Goal: Task Accomplishment & Management: Use online tool/utility

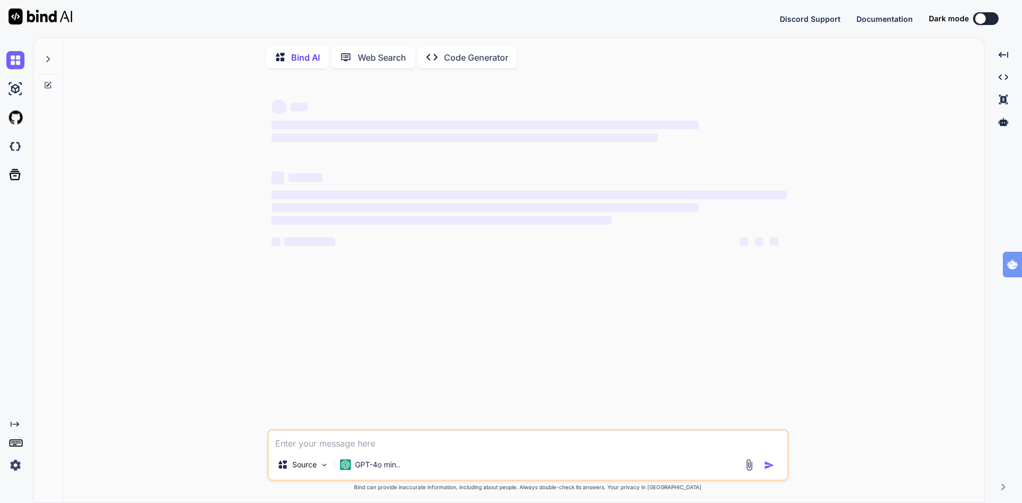
type textarea "x"
click at [17, 150] on img at bounding box center [15, 146] width 18 height 18
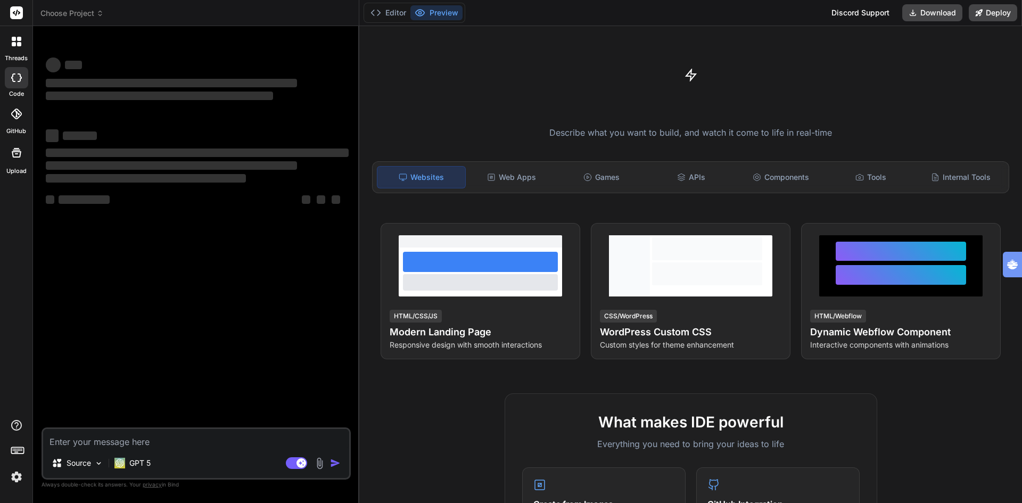
click at [72, 10] on span "Choose Project" at bounding box center [71, 13] width 63 height 11
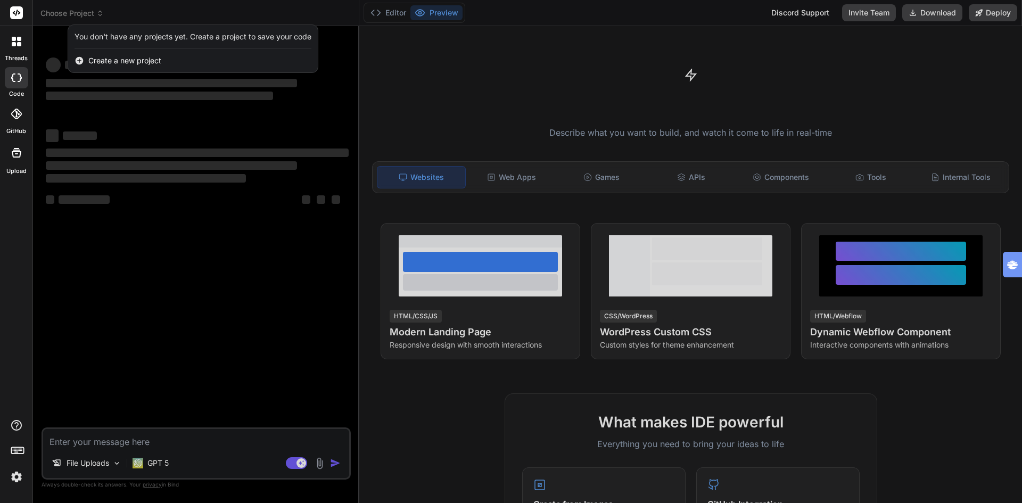
click at [118, 62] on span "Create a new project" at bounding box center [124, 60] width 73 height 11
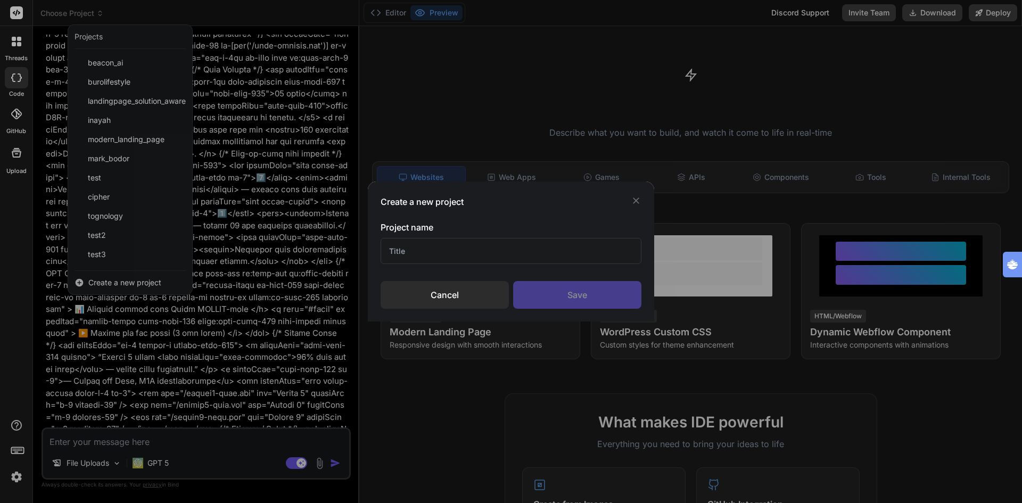
type textarea "x"
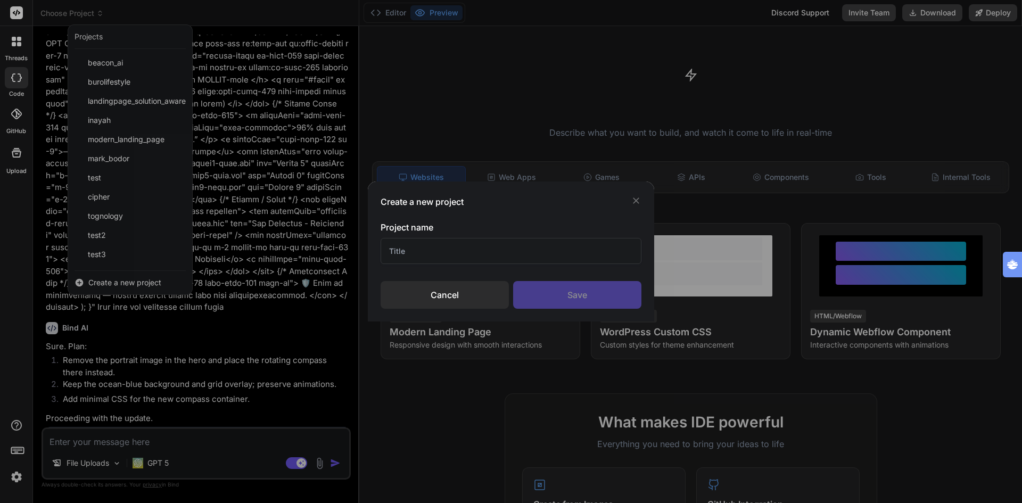
scroll to position [2091, 0]
click at [437, 256] on input "text" at bounding box center [511, 251] width 261 height 26
type input "buro"
type textarea "x"
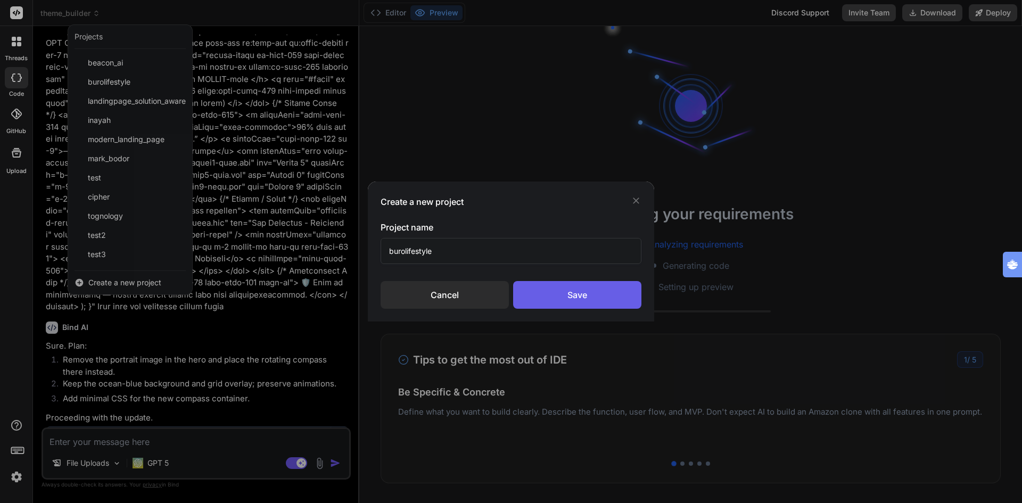
type input "burolifestyle"
click at [573, 290] on div "Save" at bounding box center [577, 295] width 128 height 28
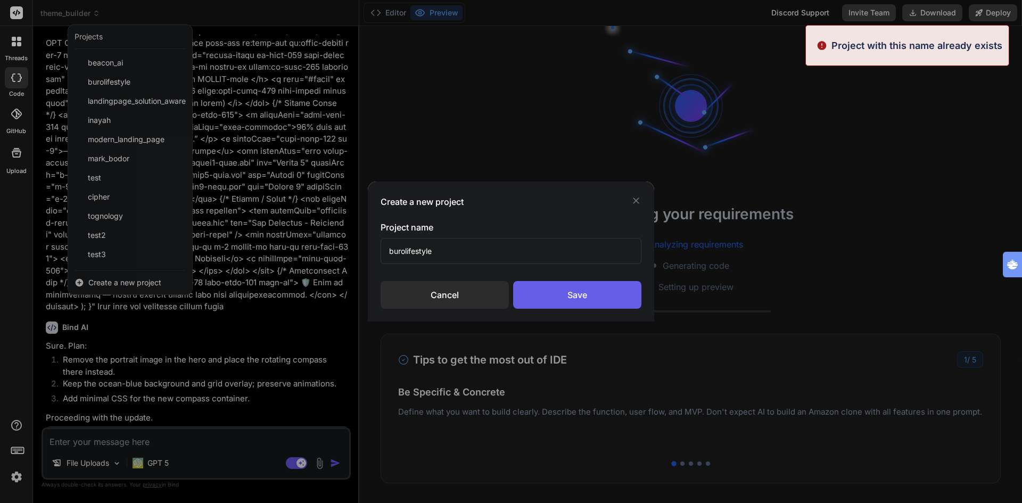
scroll to position [51, 0]
click at [565, 299] on div "Save" at bounding box center [577, 295] width 128 height 28
type textarea "x"
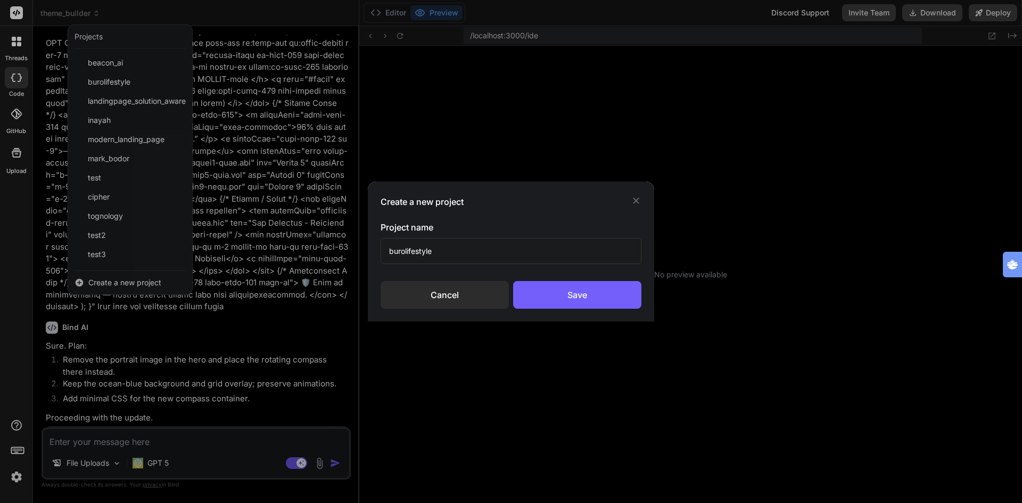
click at [456, 253] on input "burolifestyle" at bounding box center [511, 251] width 261 height 26
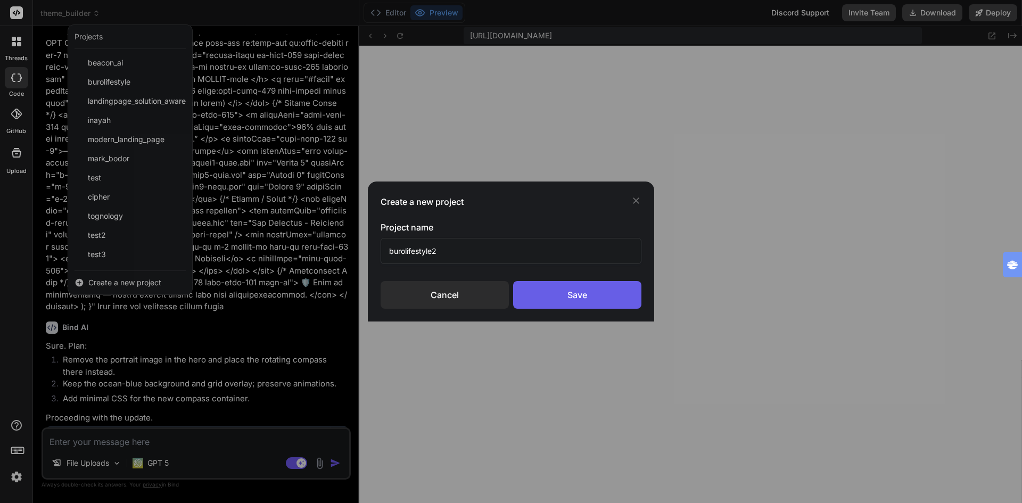
type input "burolifestyle2"
click at [579, 297] on div "Save" at bounding box center [577, 295] width 128 height 28
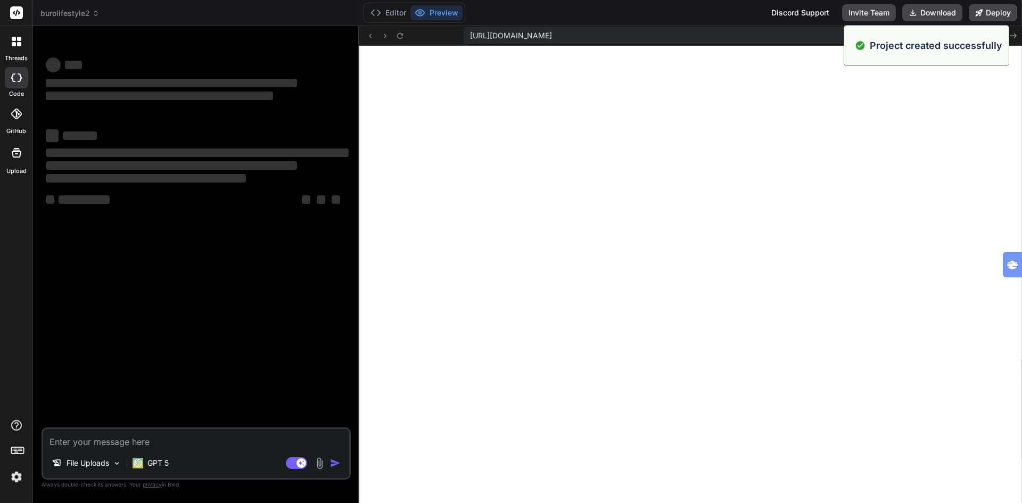
type textarea "x"
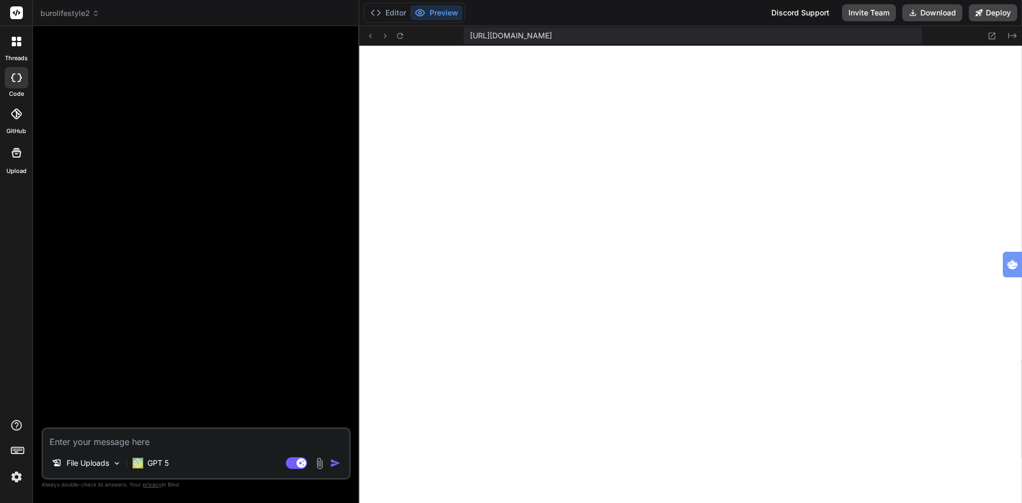
click at [93, 439] on textarea at bounding box center [196, 438] width 306 height 19
click at [399, 14] on button "Editor" at bounding box center [388, 12] width 44 height 15
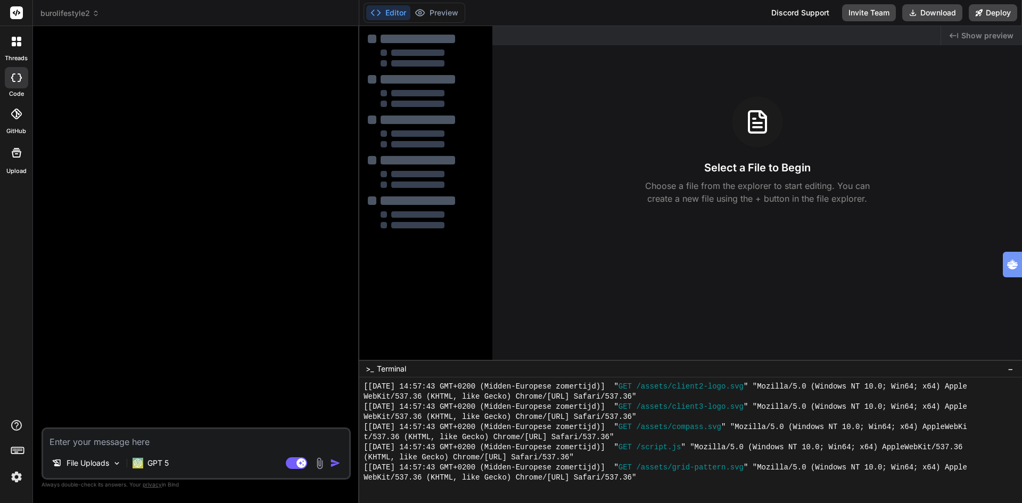
click at [20, 40] on icon at bounding box center [19, 39] width 4 height 4
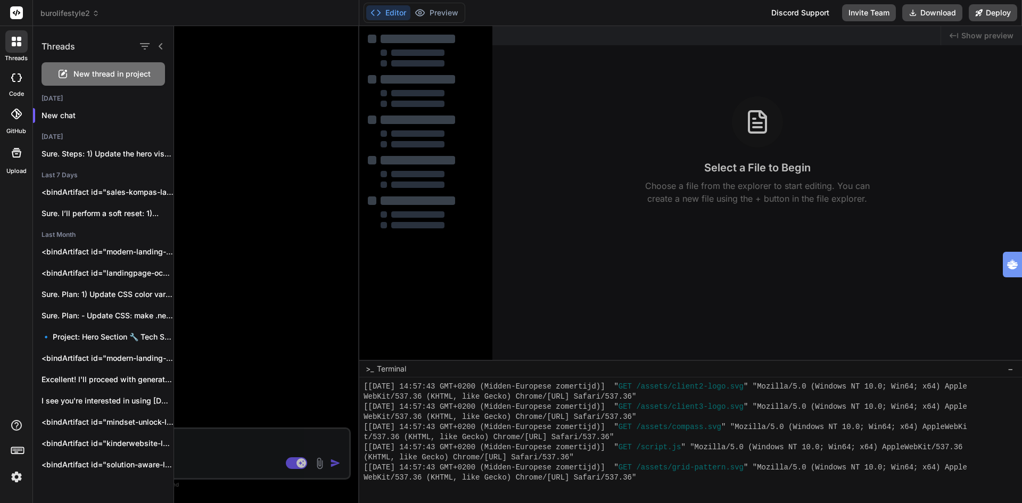
click at [236, 104] on div at bounding box center [598, 264] width 848 height 477
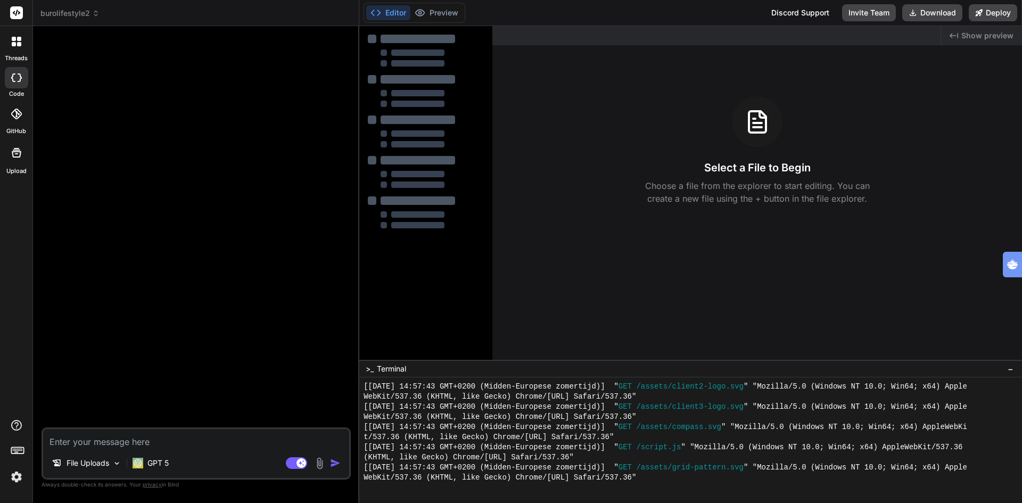
click at [169, 445] on textarea at bounding box center [196, 438] width 306 height 19
type textarea "b"
type textarea "x"
type textarea "bo"
type textarea "x"
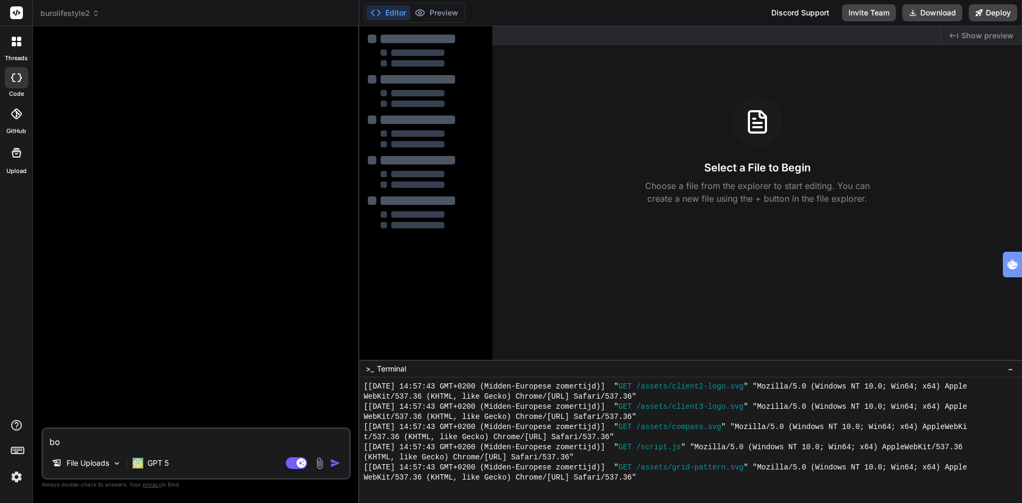
type textarea "bou"
type textarea "x"
type textarea "bouw"
type textarea "x"
type textarea "bouw"
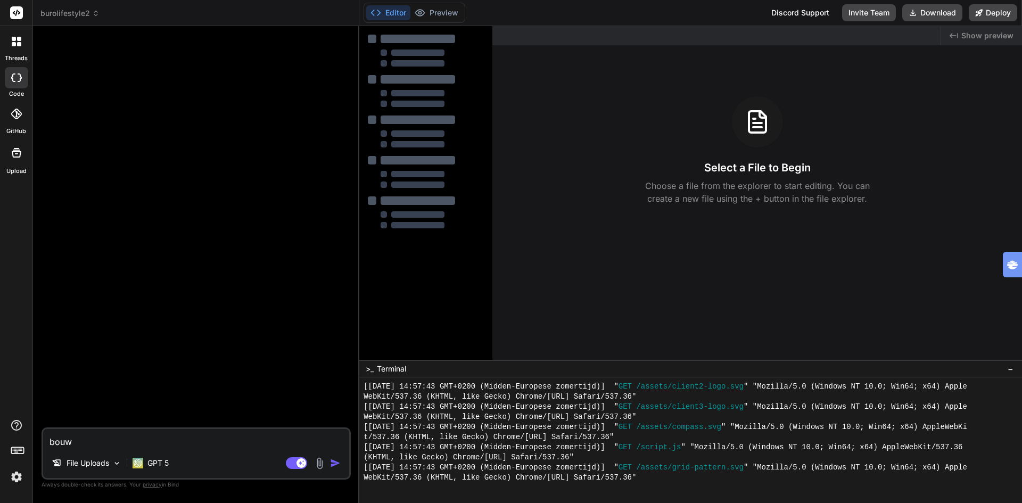
type textarea "x"
type textarea "bouw e"
type textarea "x"
type textarea "bouw ee"
type textarea "x"
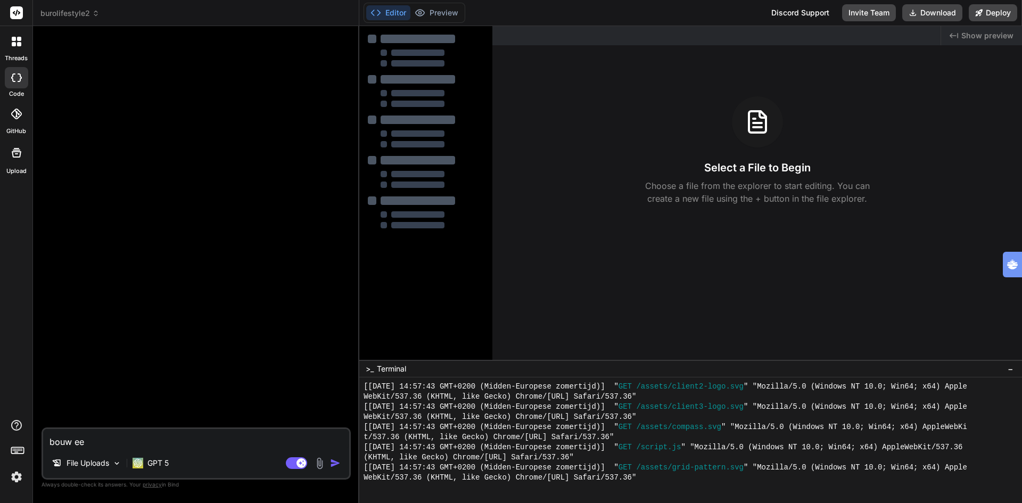
type textarea "bouw een"
type textarea "x"
type textarea "bouw een"
type textarea "x"
type textarea "bouw een m"
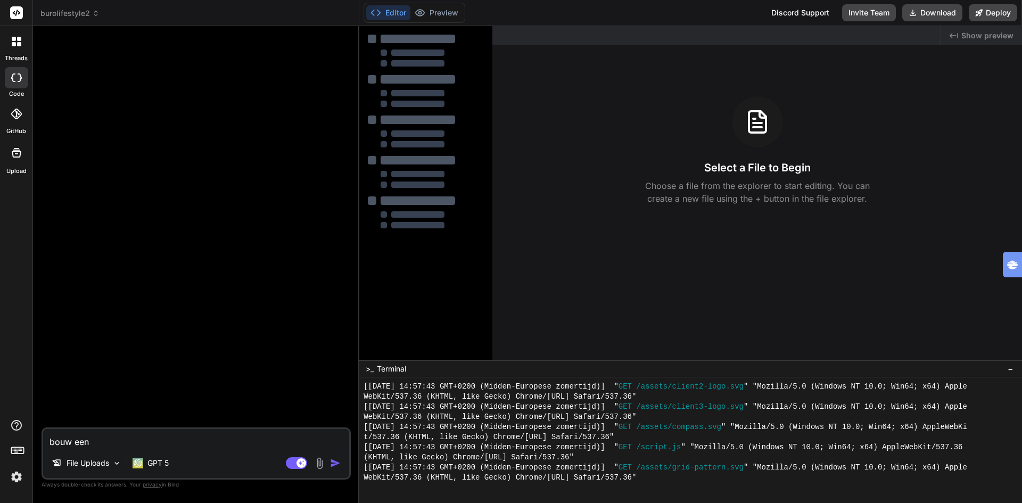
type textarea "x"
type textarea "bouw een mo"
type textarea "x"
type textarea "bouw een mod"
type textarea "x"
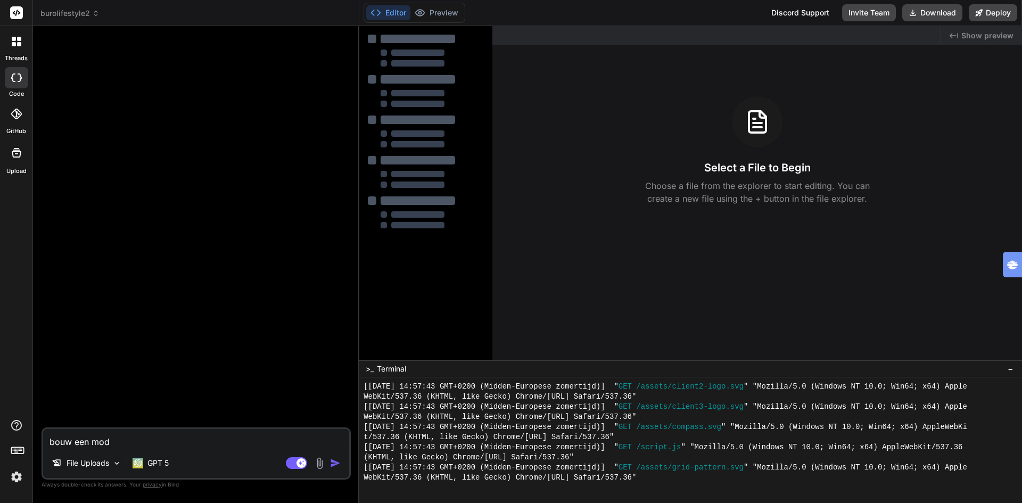
type textarea "bouw een mode"
type textarea "x"
type textarea "bouw een moder"
type textarea "x"
type textarea "bouw een modern"
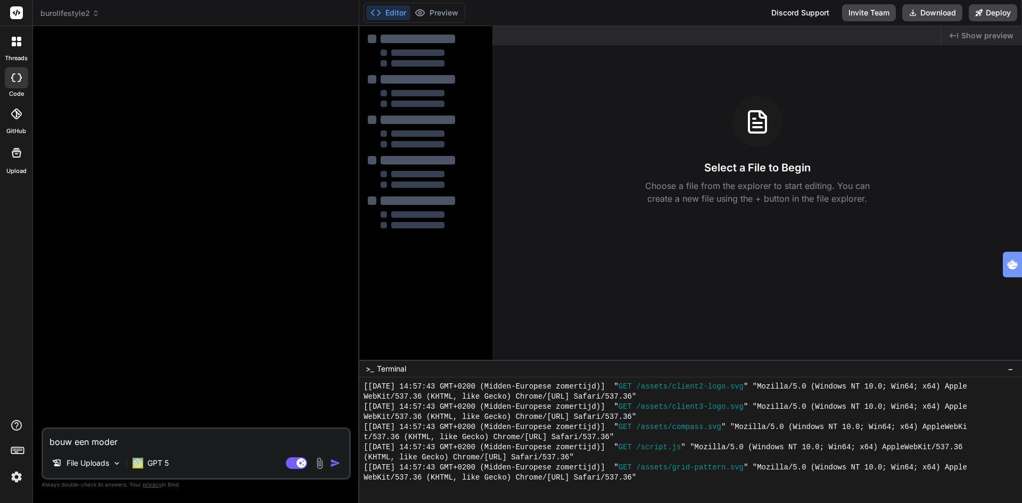
type textarea "x"
type textarea "bouw een moderne"
type textarea "x"
type textarea "bouw een moderne"
type textarea "x"
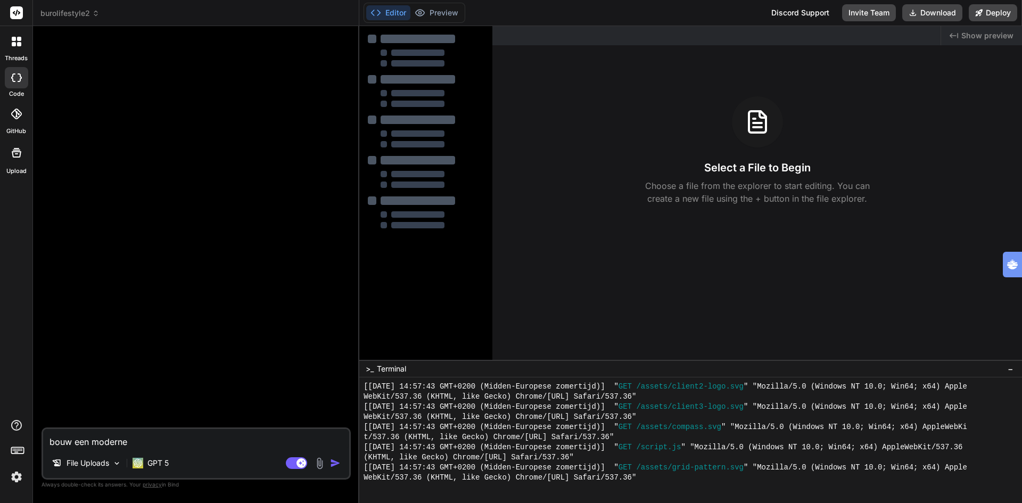
type textarea "bouw een moderne l"
type textarea "x"
type textarea "bouw een moderne la"
type textarea "x"
type textarea "bouw een moderne lan"
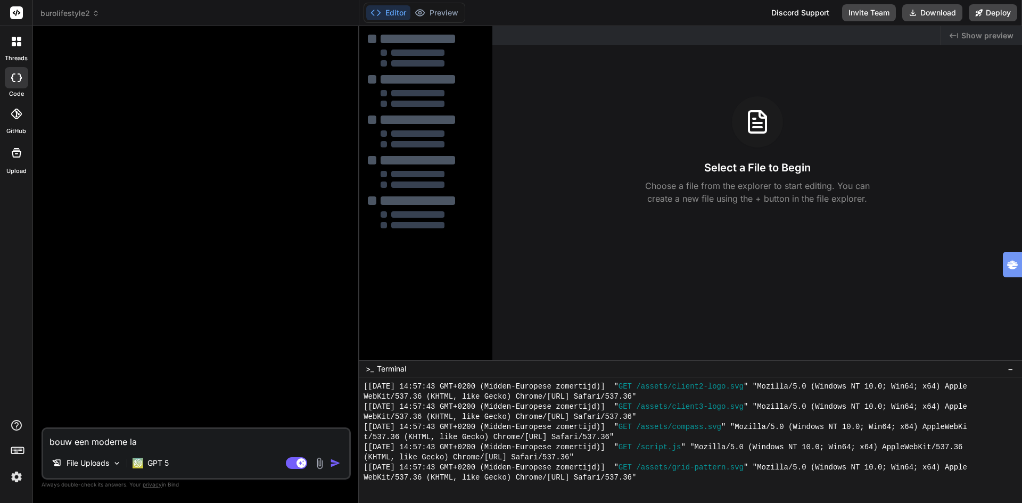
type textarea "x"
type textarea "bouw een moderne land"
type textarea "x"
type textarea "bouw een moderne landi"
type textarea "x"
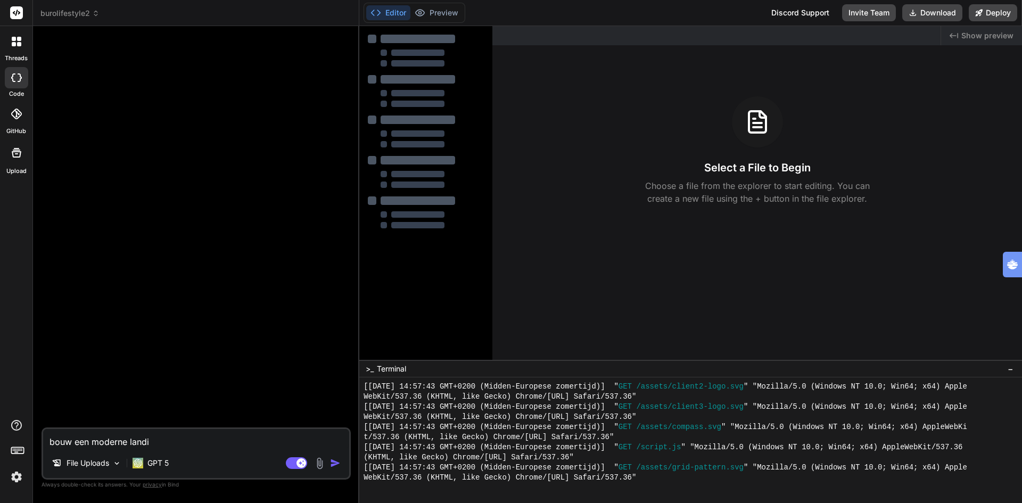
type textarea "bouw een moderne landin"
type textarea "x"
type textarea "bouw een moderne landinm"
type textarea "x"
type textarea "bouw een moderne landin"
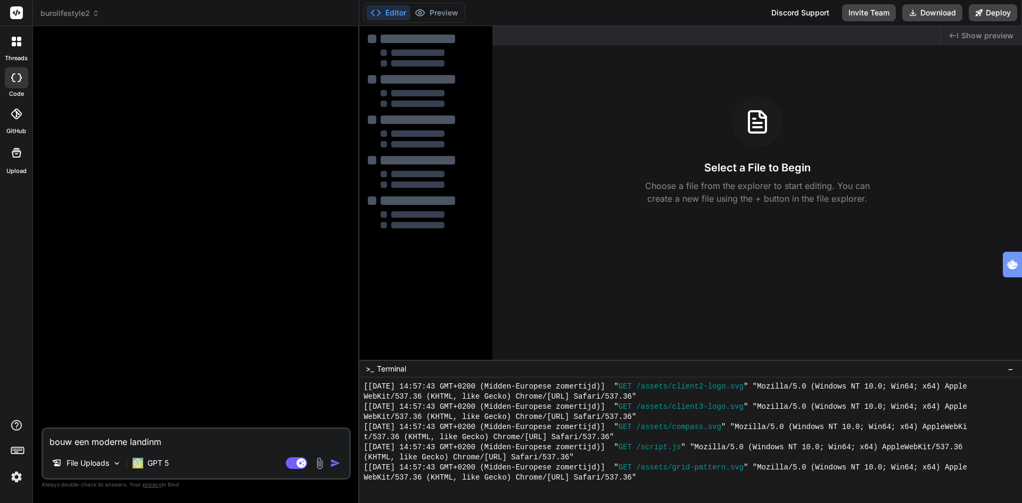
type textarea "x"
type textarea "bouw een moderne landing"
type textarea "x"
type textarea "bouw een moderne landings"
type textarea "x"
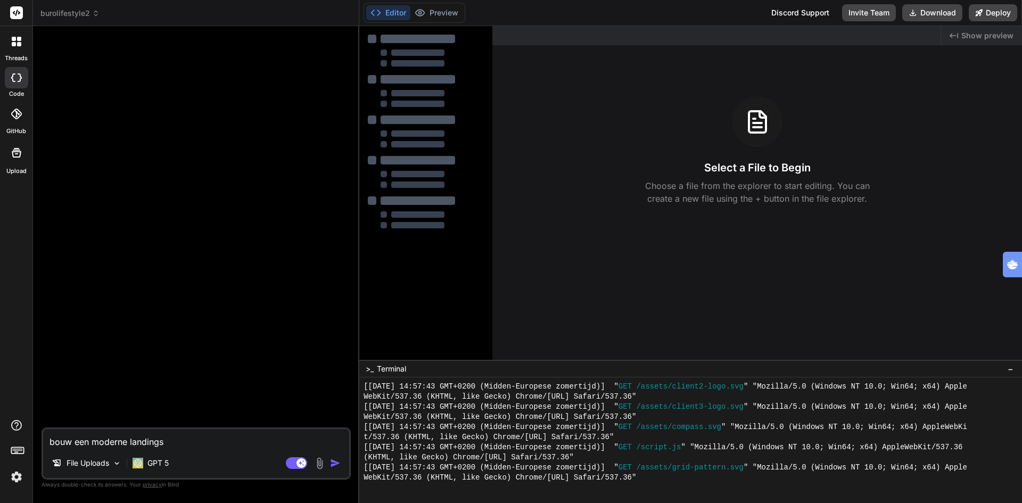
type textarea "bouw een moderne landingsp"
type textarea "x"
type textarea "bouw een moderne landingspa"
type textarea "x"
type textarea "bouw een moderne landingspag"
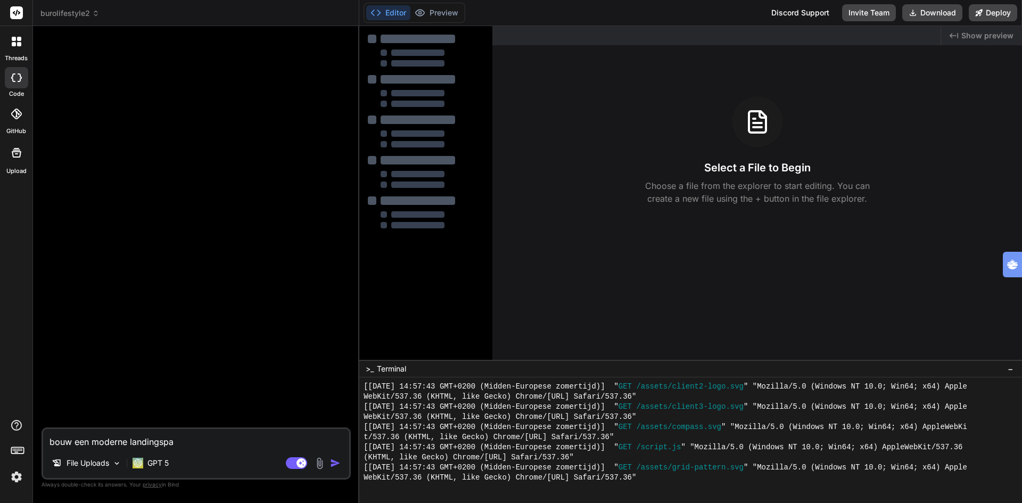
type textarea "x"
type textarea "bouw een moderne landingspagi"
type textarea "x"
type textarea "bouw een moderne landingspagin"
type textarea "x"
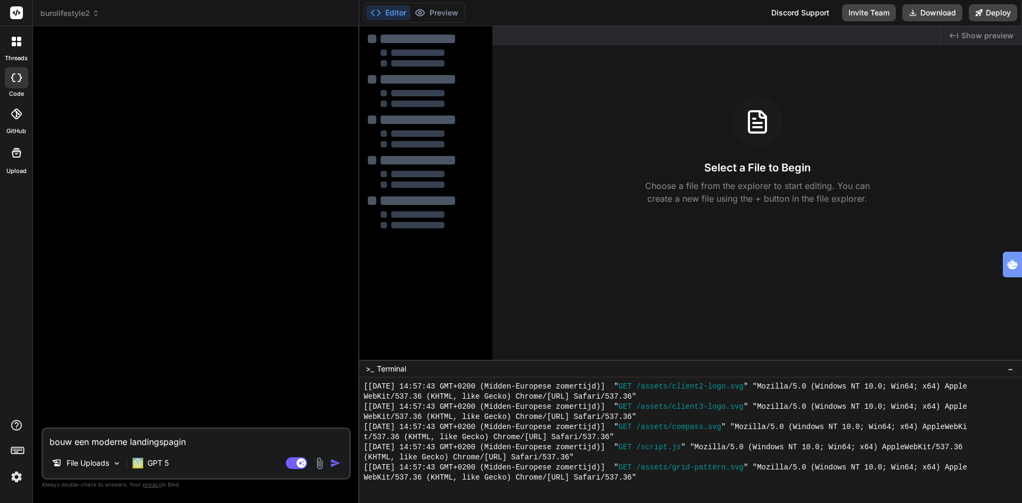
type textarea "bouw een moderne landingspagina"
type textarea "x"
type textarea "bouw een moderne landingspagina"
type textarea "x"
type textarea "bouw een moderne landingspagina v"
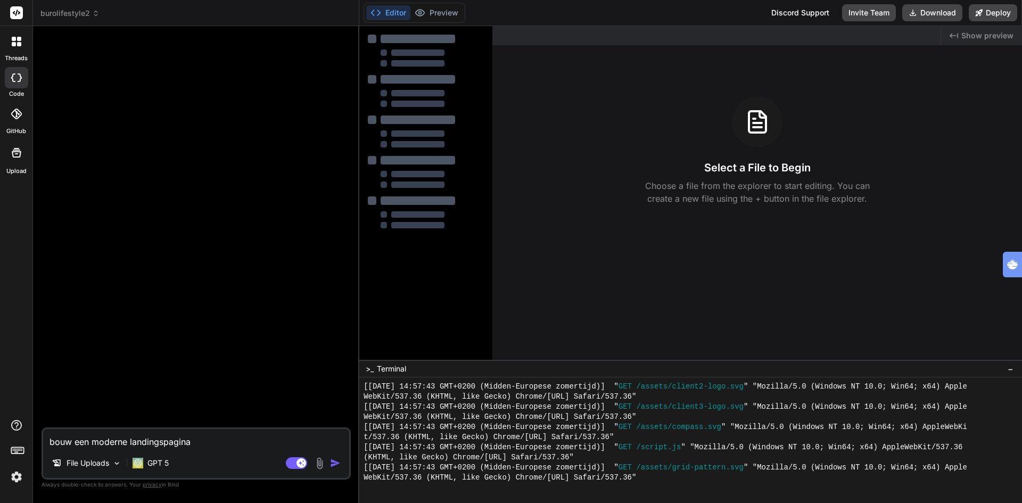
type textarea "x"
type textarea "bouw een moderne landingspagina vo"
type textarea "x"
type textarea "bouw een moderne landingspagina voo"
type textarea "x"
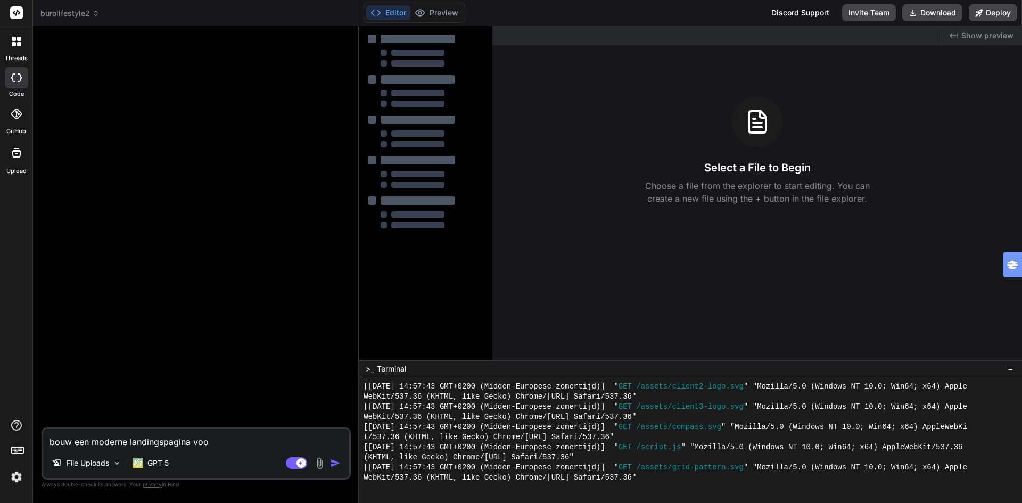
type textarea "bouw een moderne landingspagina voor"
type textarea "x"
type textarea "bouw een moderne landingspagina voor:"
type textarea "x"
type textarea "bouw een moderne landingspagina voor:""
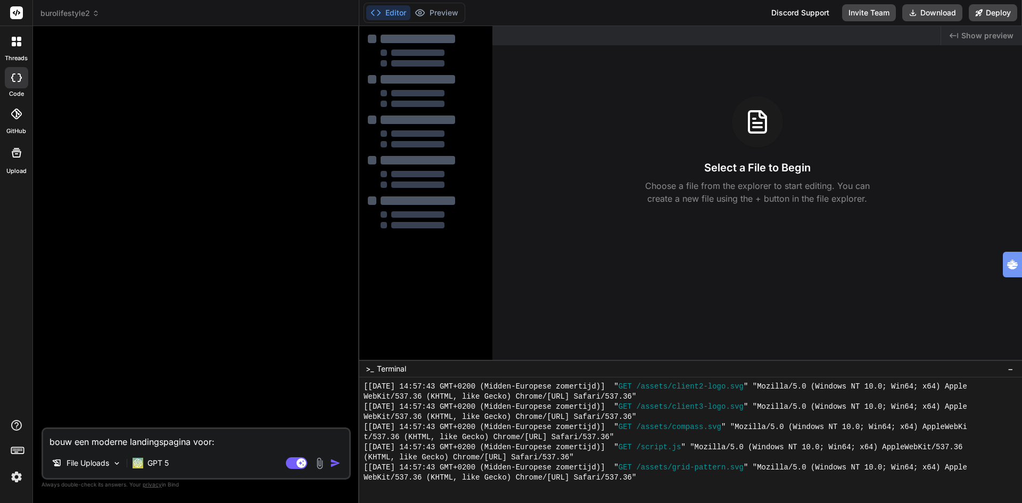
type textarea "x"
paste textarea "🧭 BuroLifestyle® — Landingspagina Copy (volledig uitgewerkt) (opgebouwd per KOM…"
type textarea "bouw een moderne landingspagina voor:"🧭 BuroLifestyle® — Landingspagina Copy (v…"
type textarea "x"
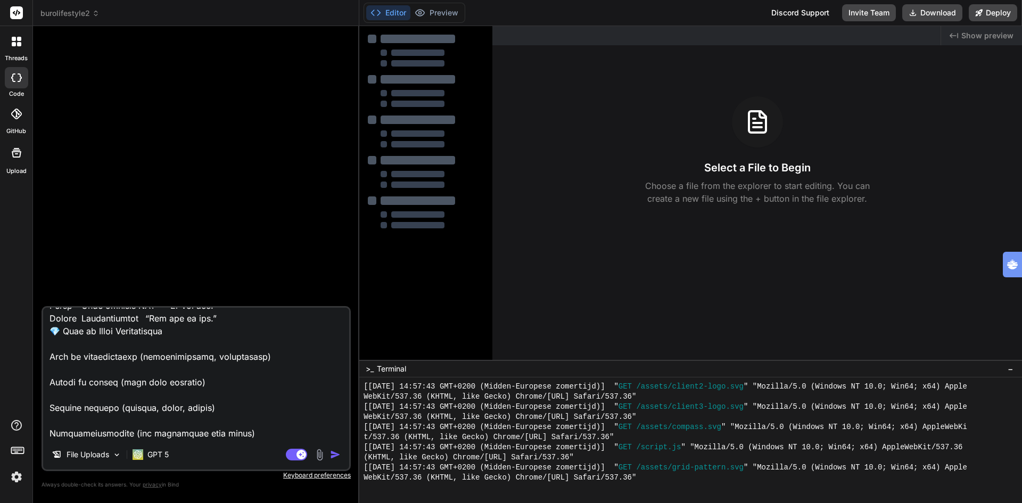
type textarea "bouw een moderne landingspagina voor:"🧭 BuroLifestyle® — Landingspagina Copy (v…"
type textarea "x"
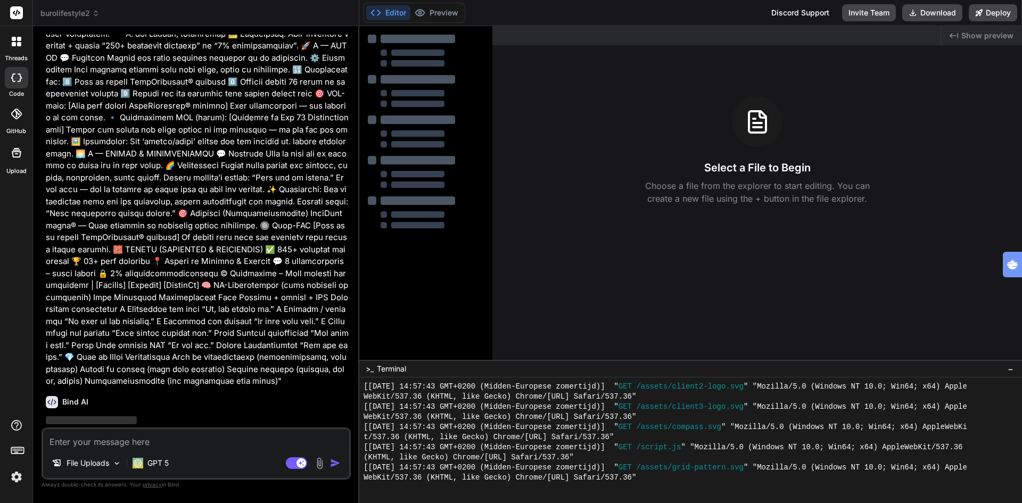
scroll to position [724, 0]
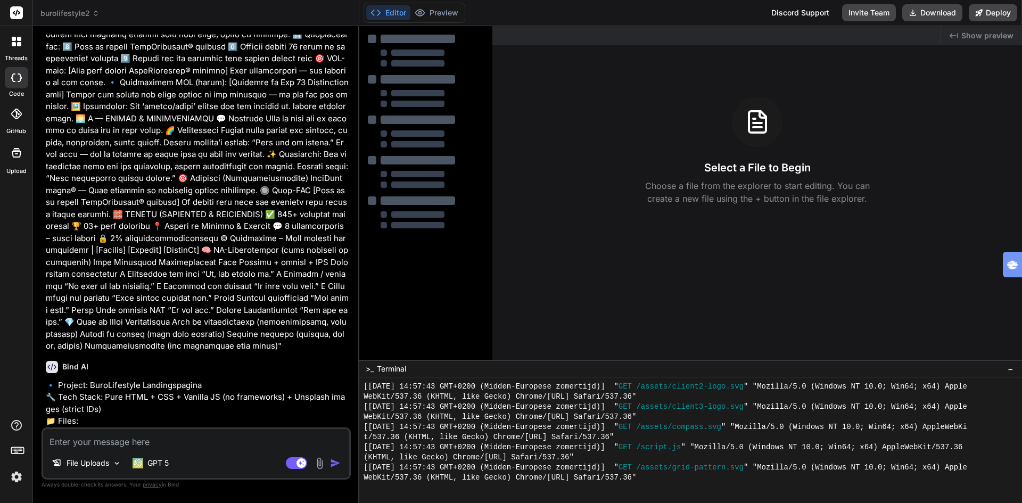
type textarea "x"
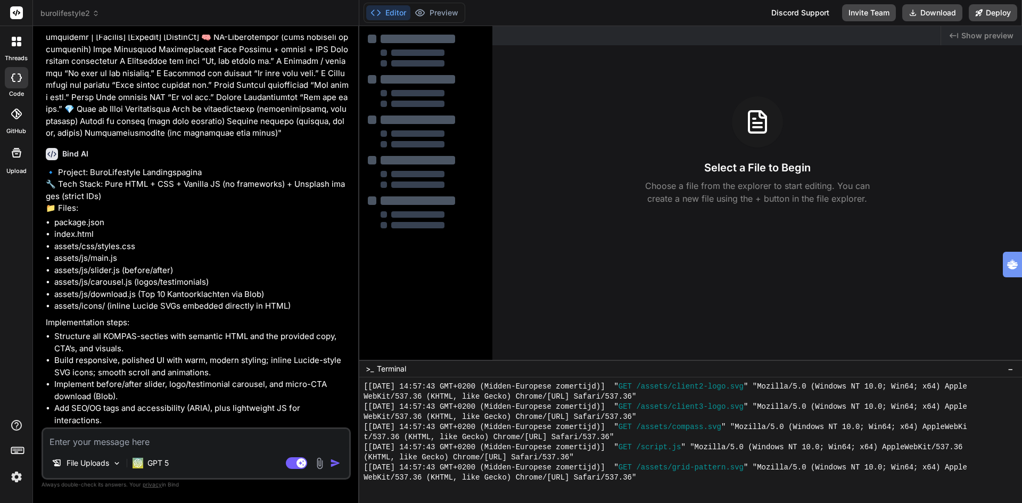
scroll to position [1111, 0]
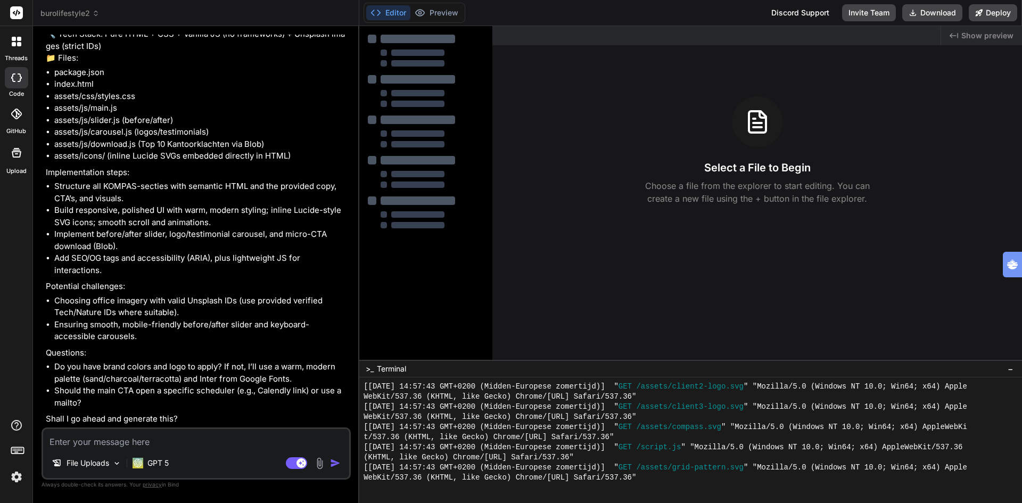
click at [130, 439] on textarea at bounding box center [196, 438] width 306 height 19
type textarea "y"
type textarea "x"
type textarea "ye"
type textarea "x"
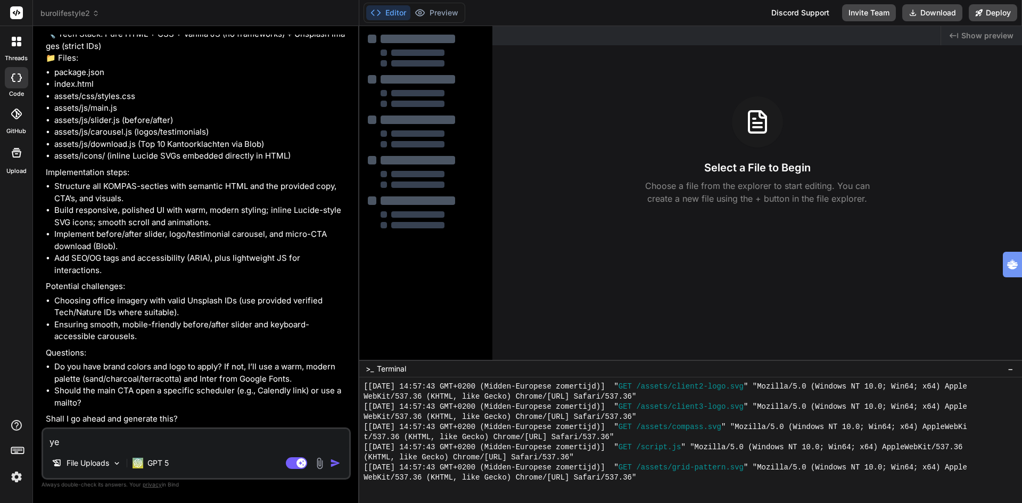
type textarea "yes"
type textarea "x"
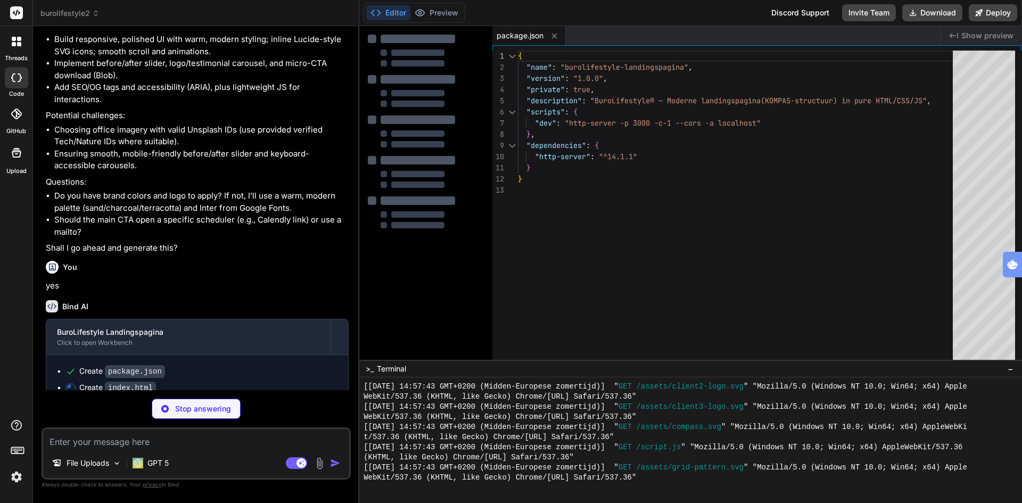
scroll to position [1297, 0]
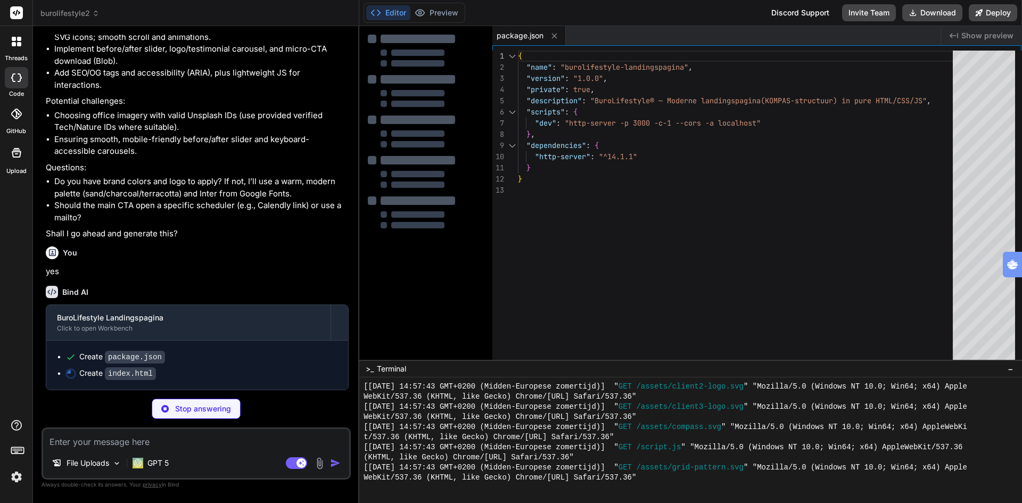
type textarea "x"
type textarea "</div> </footer> <script src="assets/js/slider.js"></script> <script src="asset…"
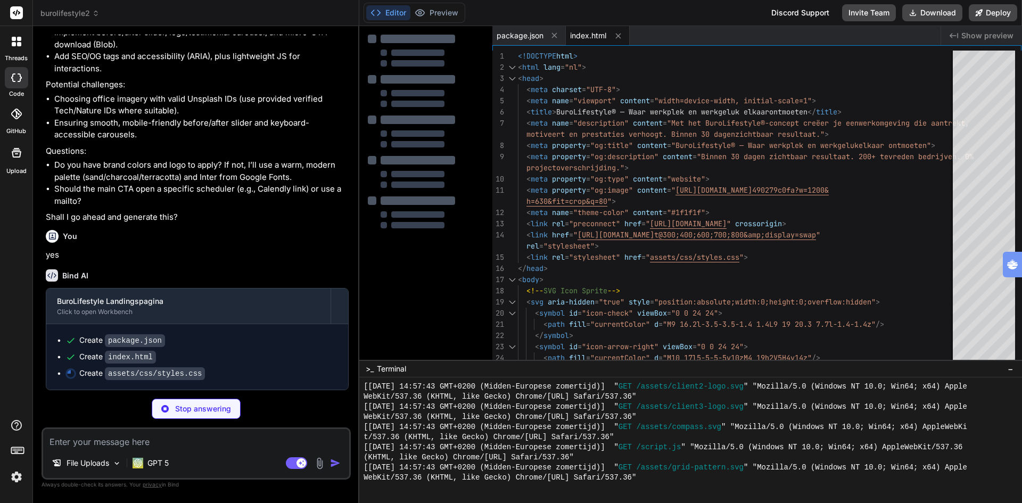
scroll to position [1313, 0]
type textarea "x"
type textarea ".footer-grid{grid-template-columns:1fr} }"
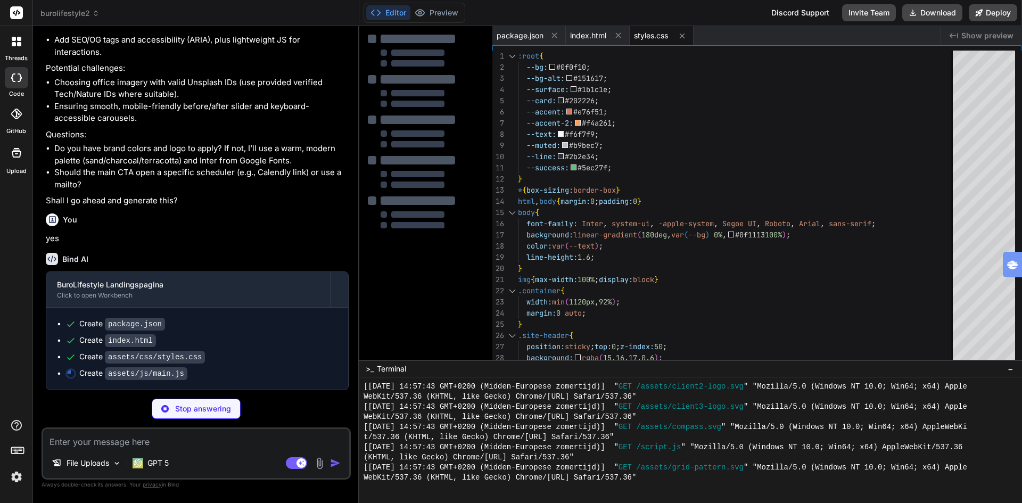
scroll to position [1330, 0]
type textarea "x"
type textarea "})();"
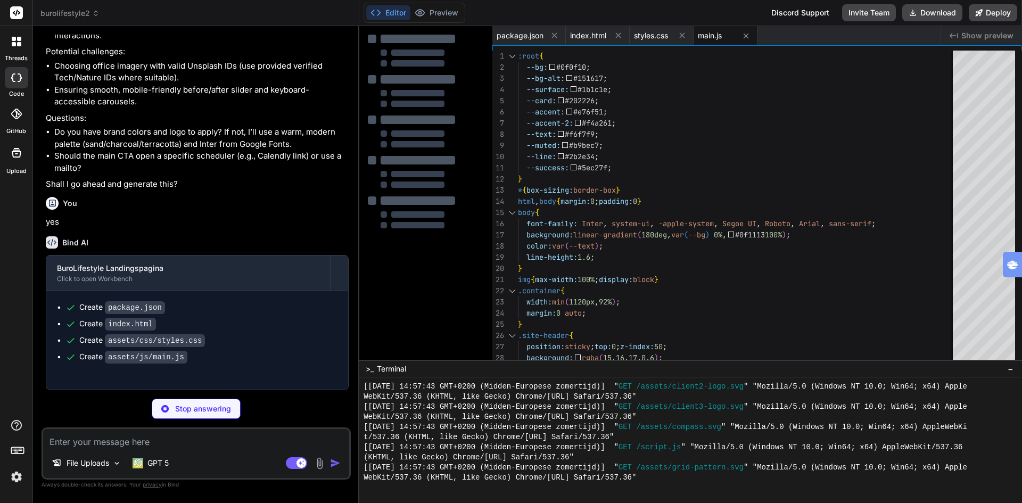
type textarea "x"
type textarea "} if (e.key === 'ArrowRight') { range.value = Math.min(100, Number(range.value)…"
type textarea "x"
type textarea "})();"
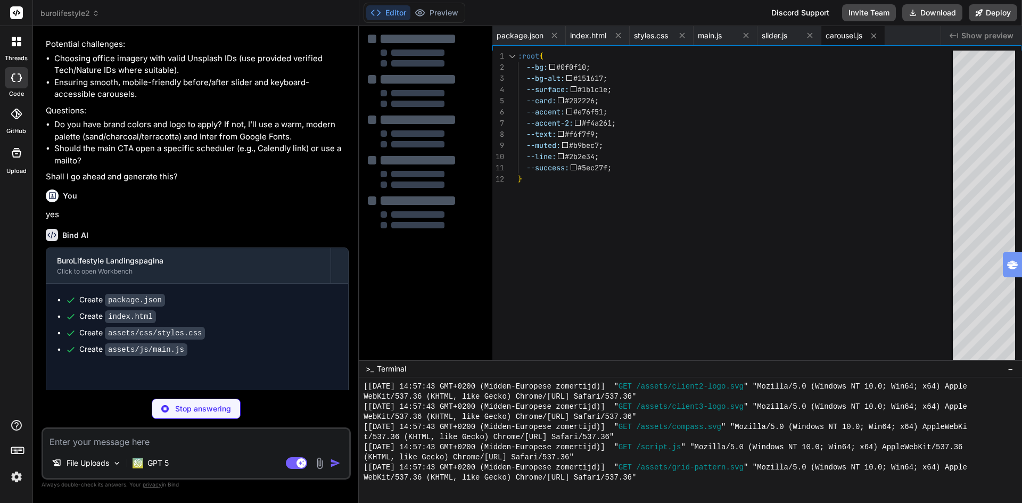
type textarea "x"
type textarea "btn.addEventListener('click', () => { downloadText('Top-10-Kantoorklachten-Buro…"
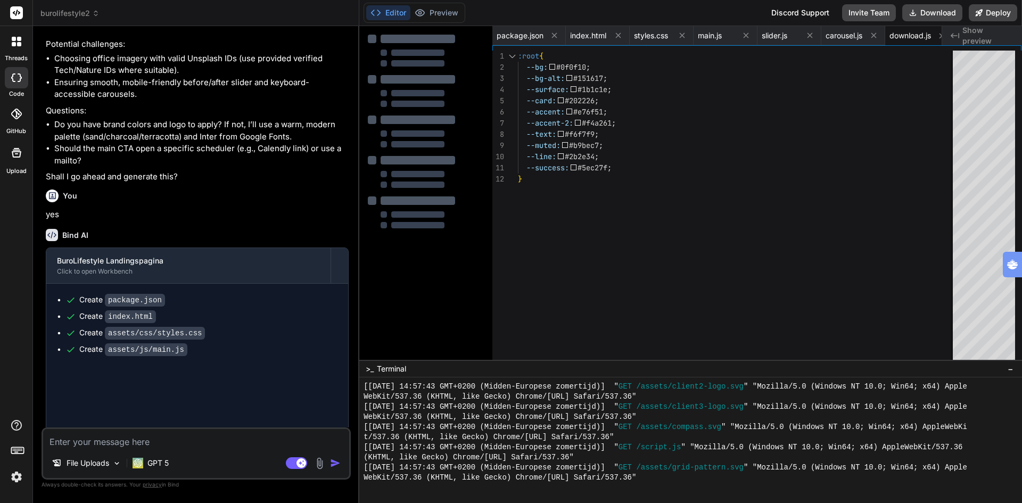
type textarea "x"
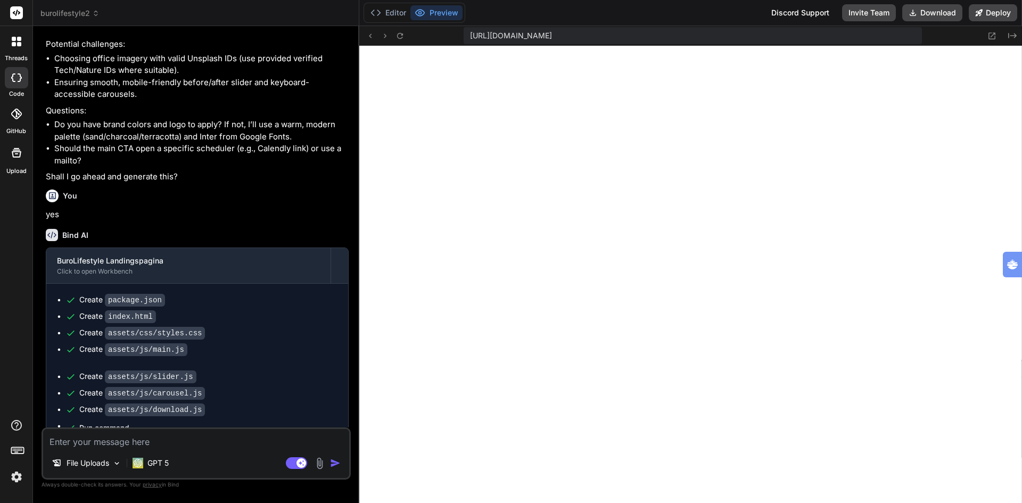
scroll to position [1082, 0]
